Goal: Transaction & Acquisition: Purchase product/service

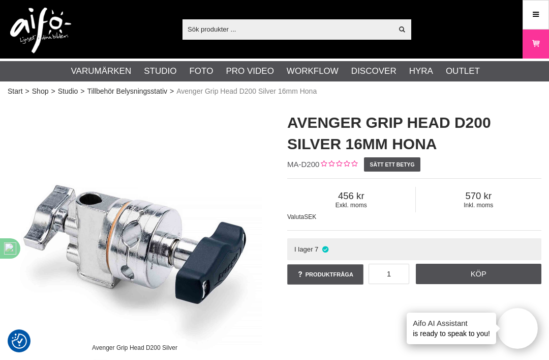
click at [301, 357] on div "Avenger Grip Head D200 Silver Avenger Grip Head D200 Silver 16mm Hona MA-D200 S…" at bounding box center [275, 254] width 560 height 304
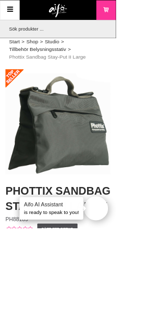
click at [162, 122] on div "Phottix Stay-Put SandbagII Large 10 kg" at bounding box center [81, 172] width 173 height 150
